Goal: Task Accomplishment & Management: Manage account settings

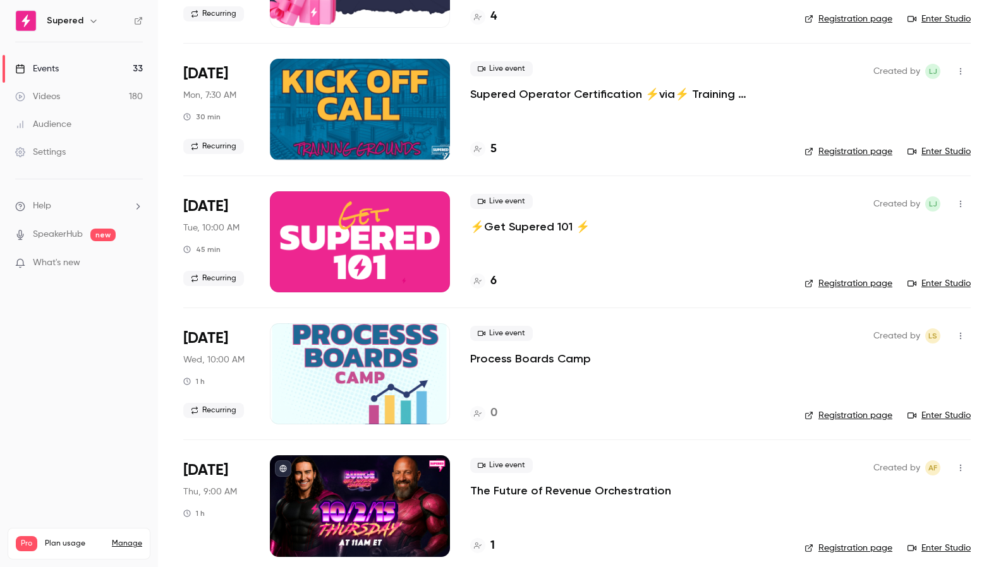
scroll to position [262, 0]
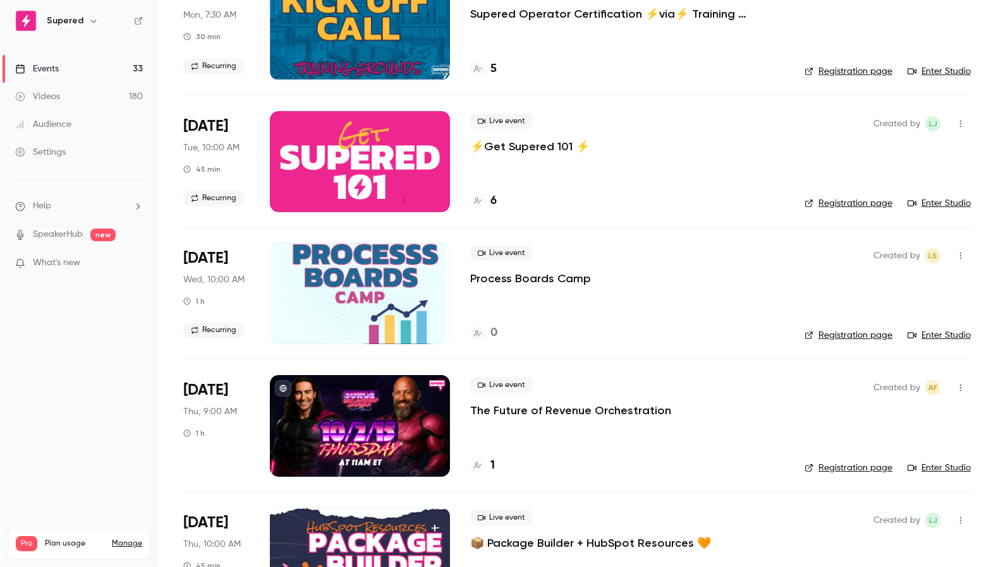
click at [960, 395] on button "button" at bounding box center [960, 388] width 20 height 20
click at [392, 423] on div at bounding box center [498, 283] width 996 height 567
click at [384, 412] on div at bounding box center [360, 425] width 180 height 101
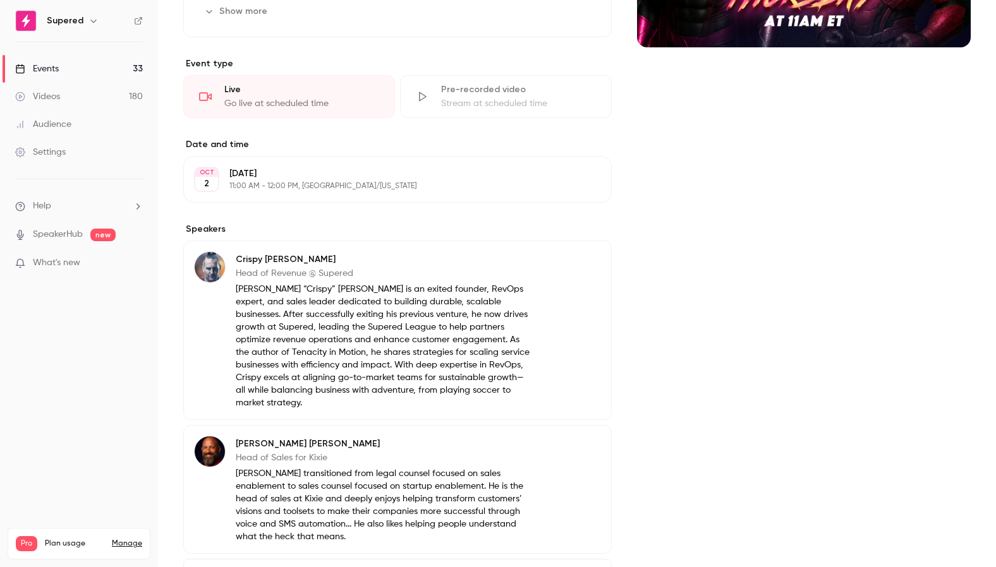
scroll to position [255, 0]
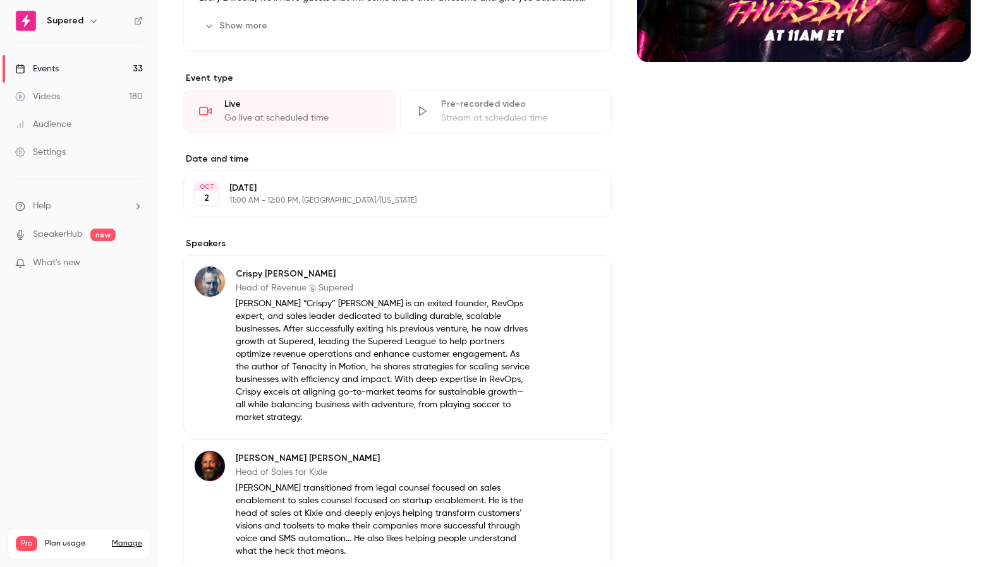
click at [259, 198] on p "11:00 AM - 12:00 PM, America/New York" at bounding box center [386, 201] width 315 height 10
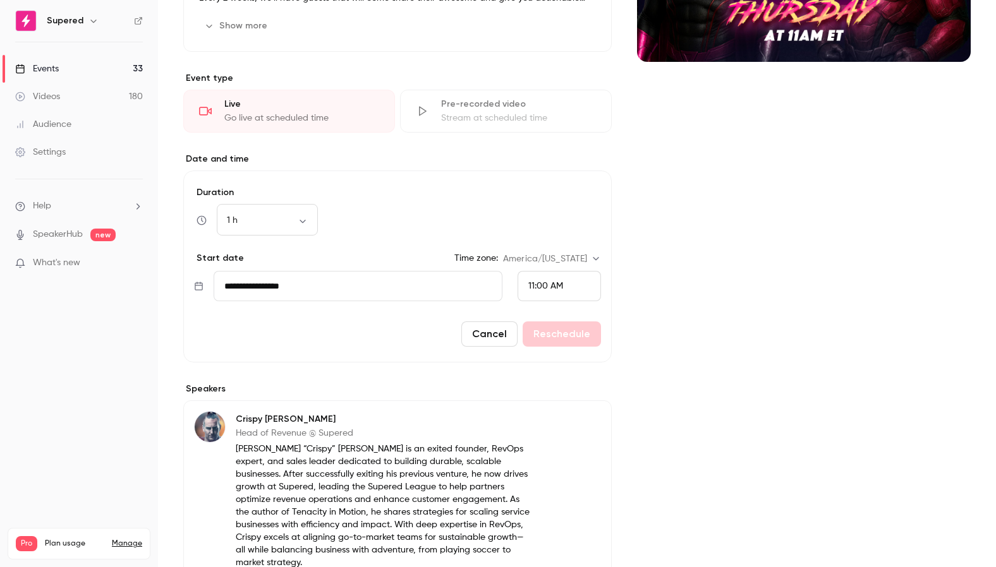
click at [313, 284] on input "**********" at bounding box center [358, 286] width 289 height 30
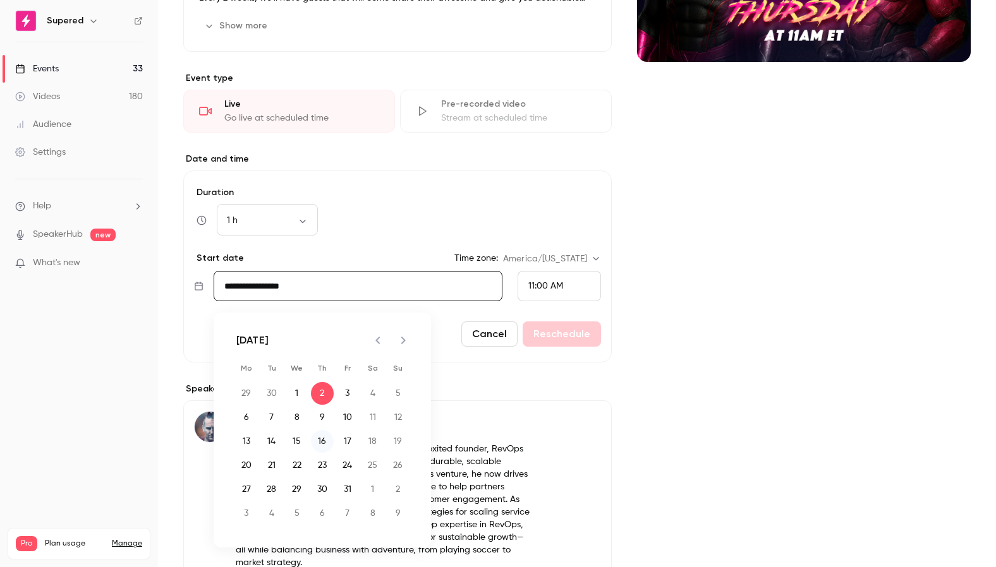
click at [322, 442] on button "16" at bounding box center [322, 441] width 23 height 23
type input "**********"
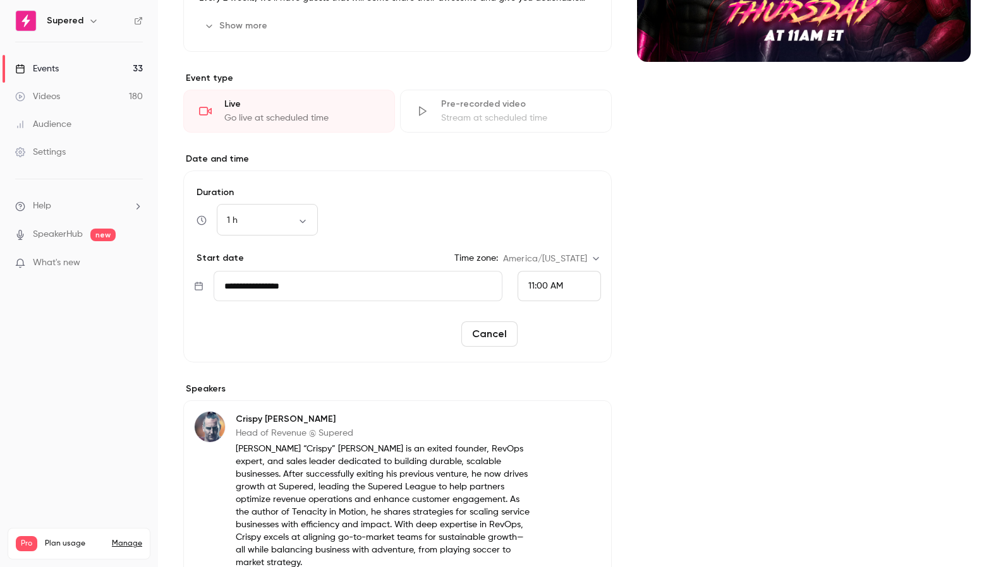
click at [560, 333] on button "Reschedule" at bounding box center [561, 334] width 78 height 25
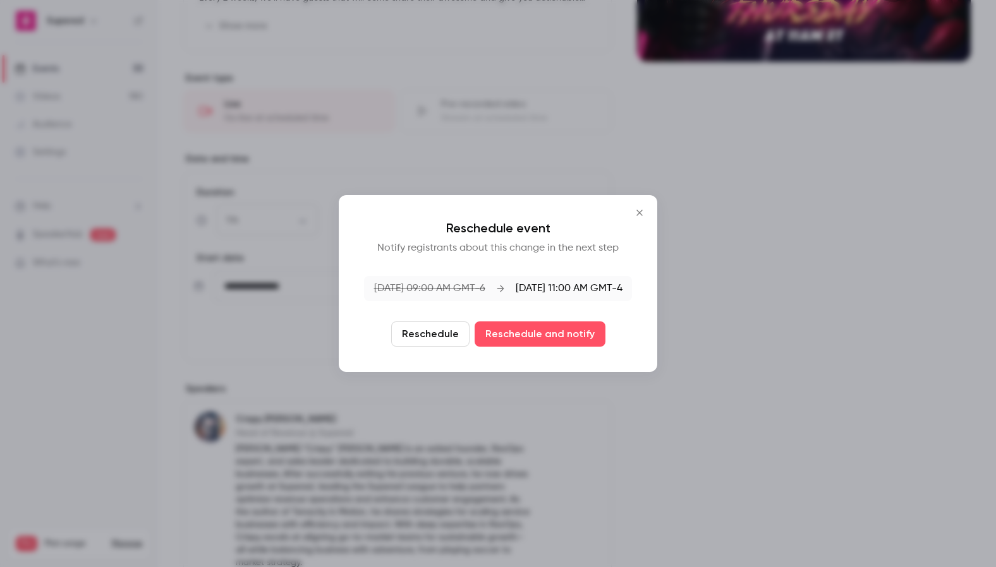
click at [427, 335] on button "Reschedule" at bounding box center [430, 334] width 78 height 25
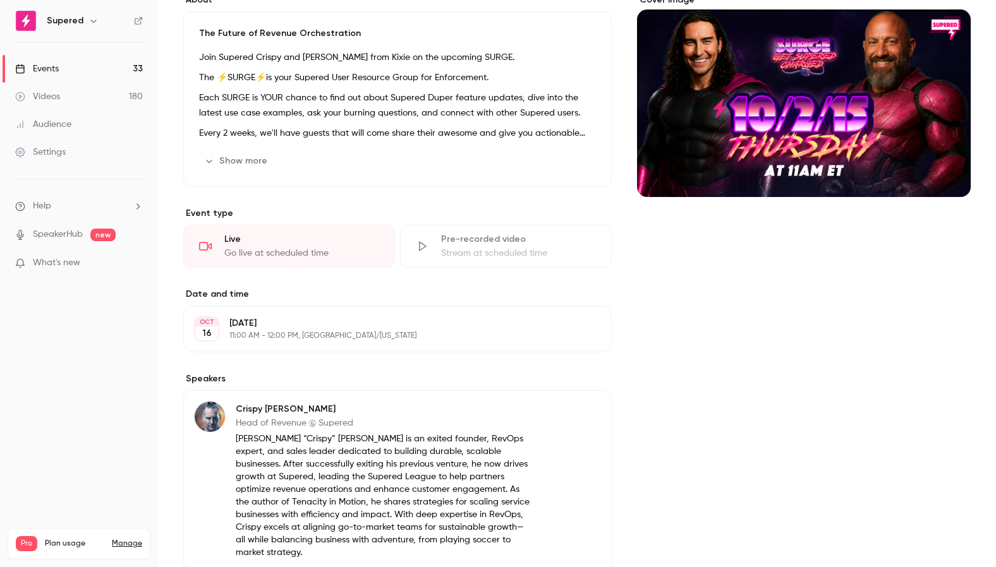
scroll to position [0, 0]
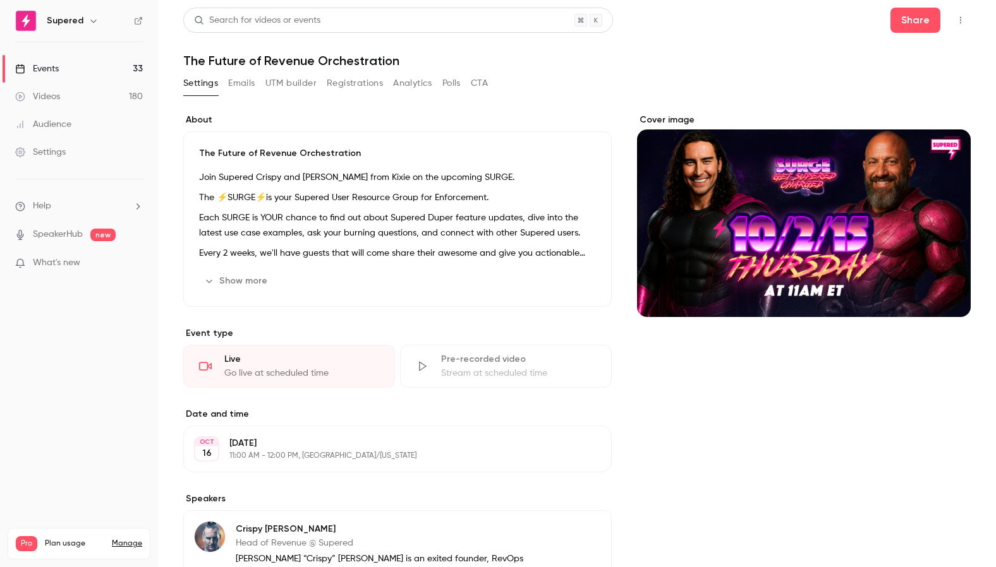
click at [581, 282] on button "Edit" at bounding box center [573, 281] width 46 height 20
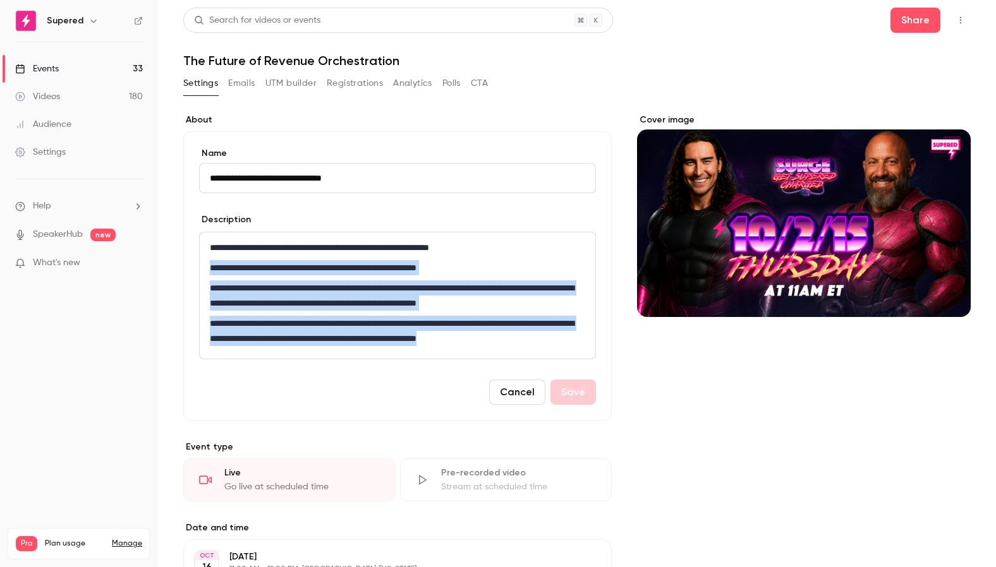
drag, startPoint x: 567, startPoint y: 338, endPoint x: 191, endPoint y: 266, distance: 382.1
click at [191, 266] on div "**********" at bounding box center [397, 275] width 428 height 289
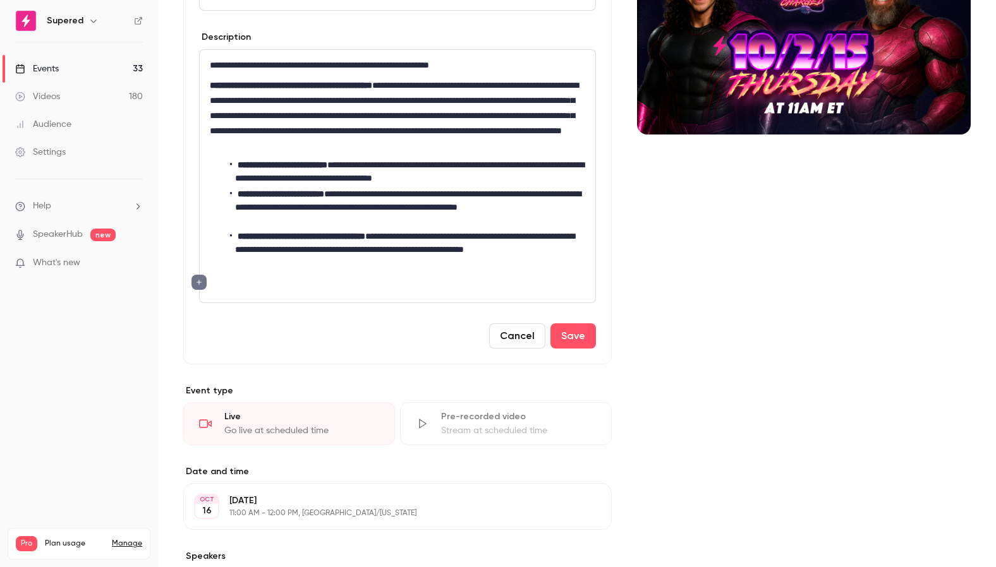
scroll to position [182, 0]
drag, startPoint x: 572, startPoint y: 342, endPoint x: 583, endPoint y: 366, distance: 26.9
click at [572, 341] on button "Save" at bounding box center [572, 336] width 45 height 25
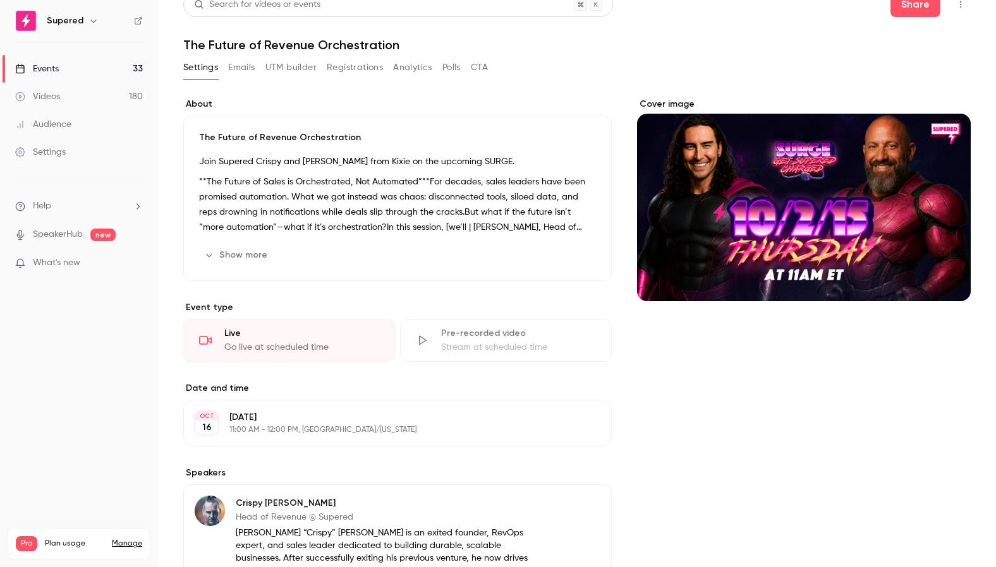
scroll to position [6, 0]
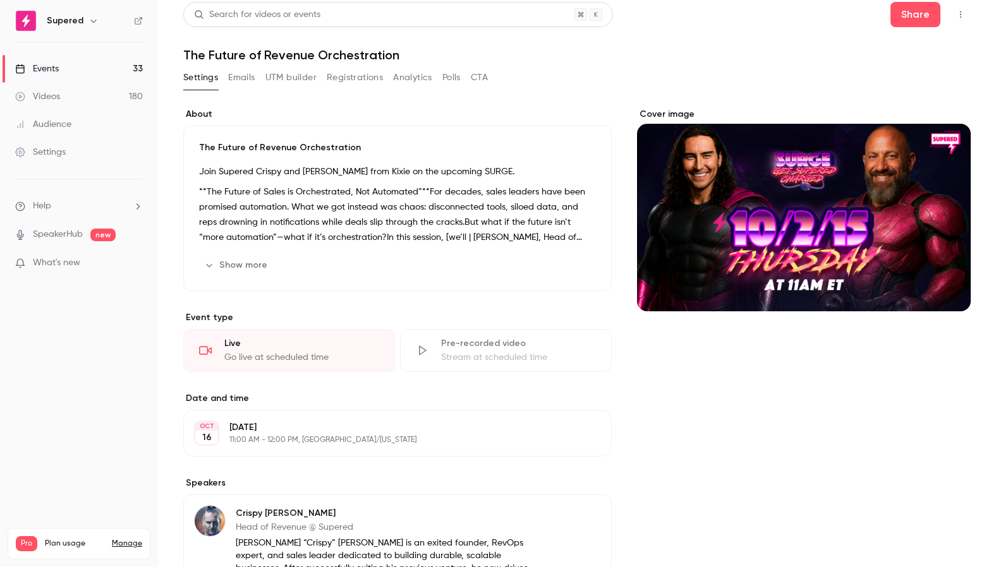
drag, startPoint x: 243, startPoint y: 265, endPoint x: 320, endPoint y: 271, distance: 76.7
click at [243, 265] on button "Show more" at bounding box center [237, 265] width 76 height 20
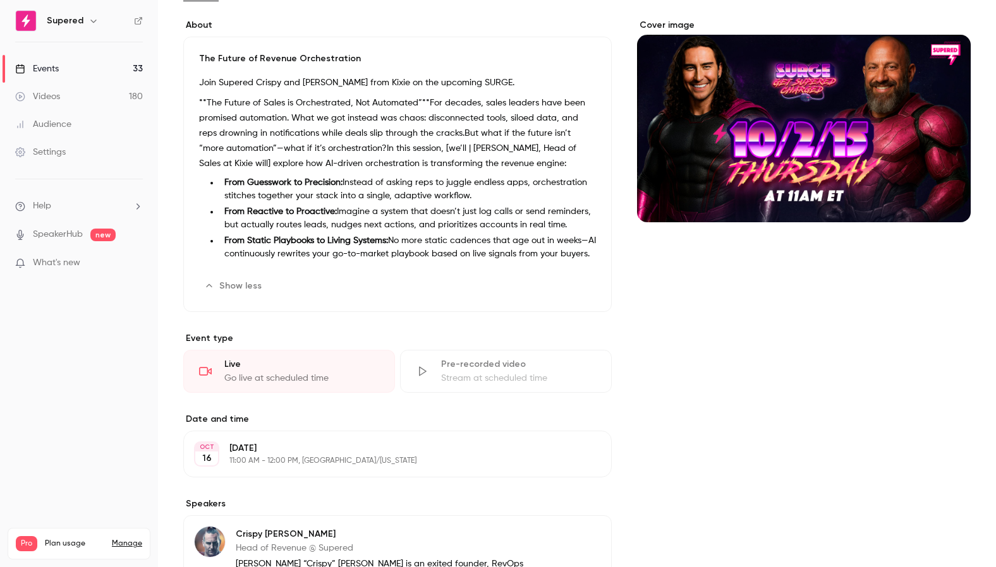
scroll to position [0, 0]
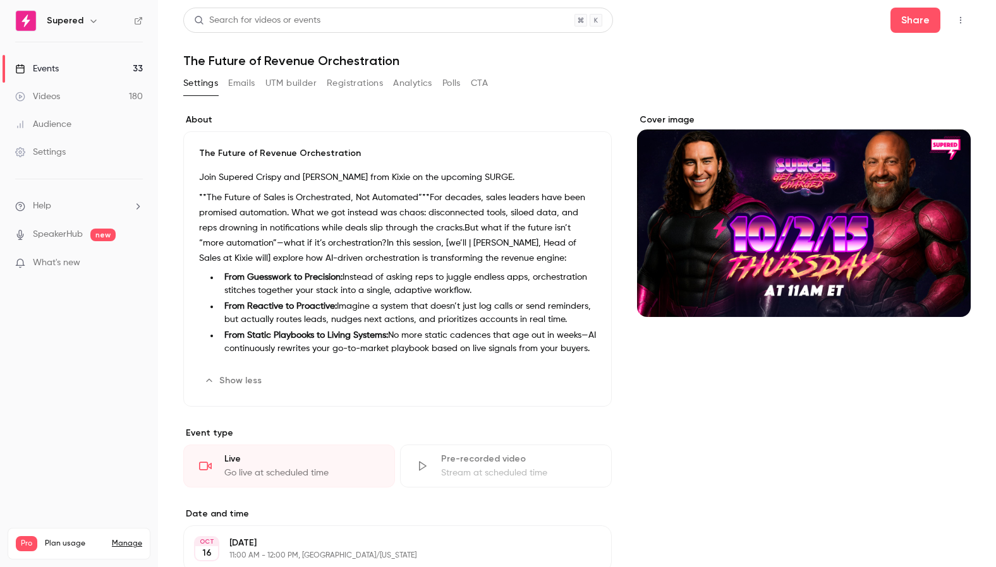
click at [54, 68] on div "Events" at bounding box center [37, 69] width 44 height 13
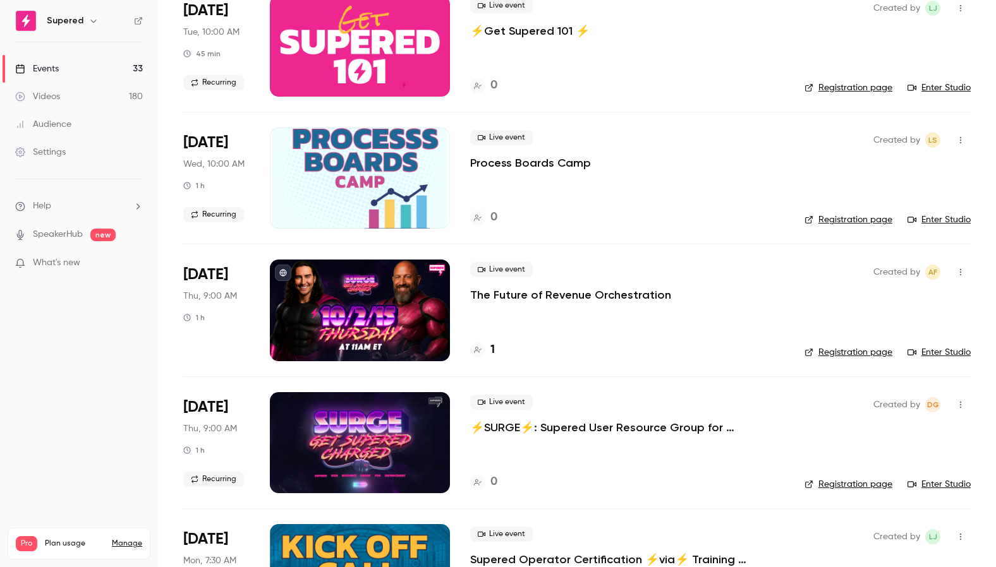
scroll to position [1361, 0]
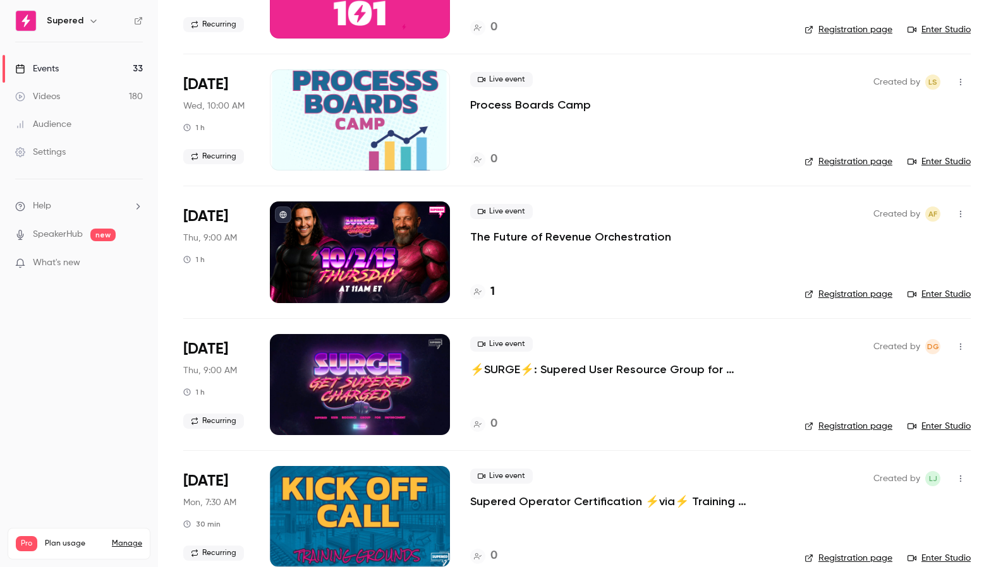
click at [955, 347] on icon "button" at bounding box center [960, 346] width 10 height 9
click at [869, 502] on li "Delete" at bounding box center [901, 510] width 136 height 33
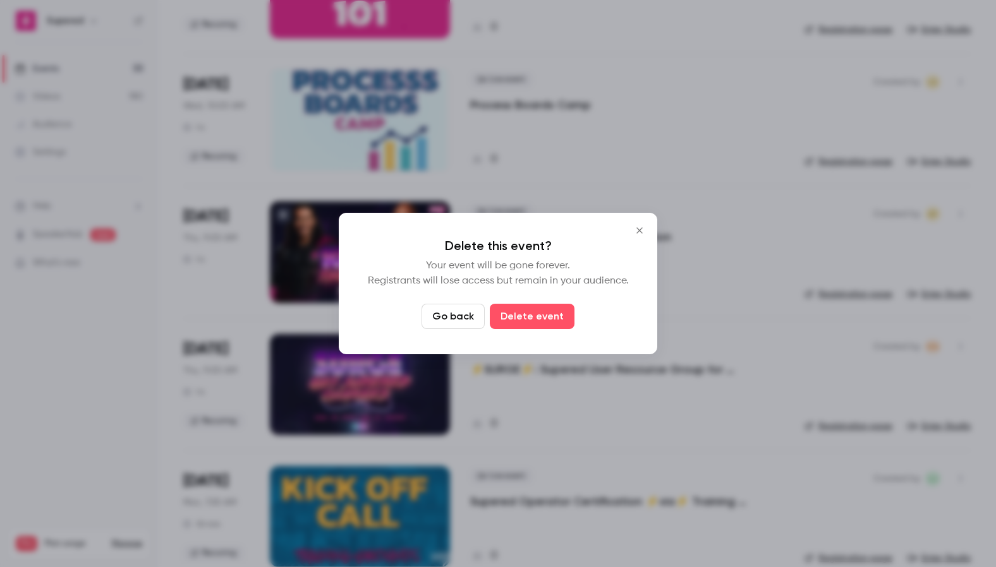
click at [548, 317] on button "Delete event" at bounding box center [532, 316] width 85 height 25
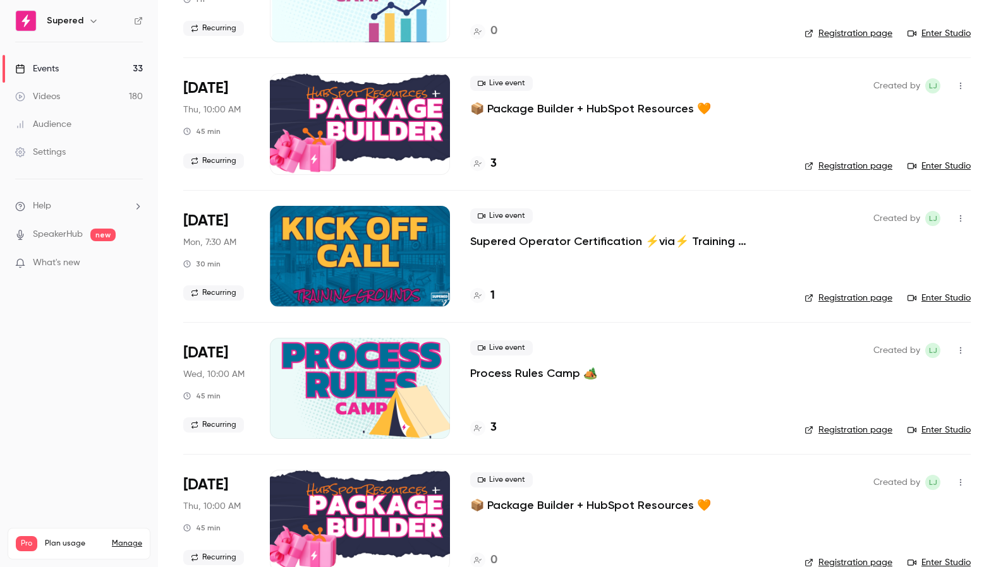
scroll to position [565, 0]
